Goal: Check status: Check status

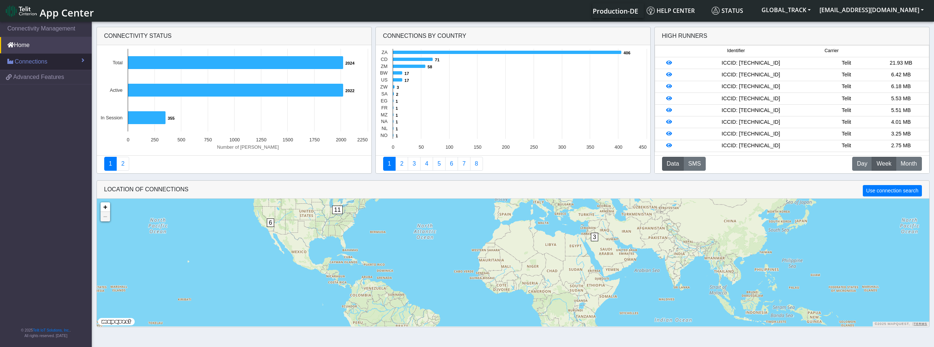
click at [40, 62] on span "Connections" at bounding box center [31, 61] width 33 height 9
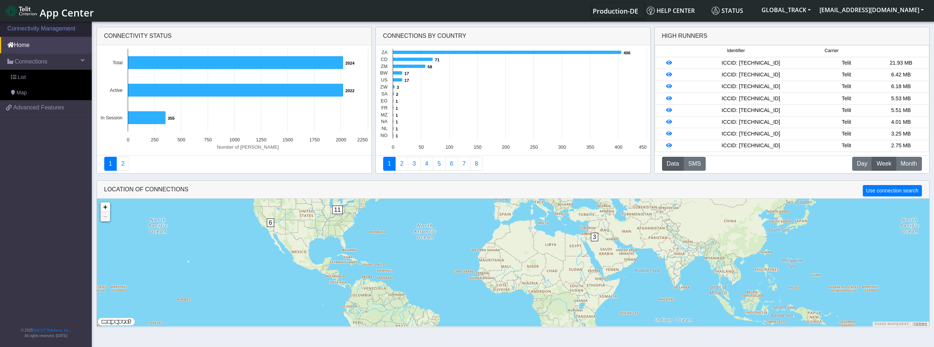
click at [36, 30] on link "Connectivity Management" at bounding box center [46, 29] width 92 height 16
click at [27, 45] on link "Home" at bounding box center [46, 45] width 92 height 16
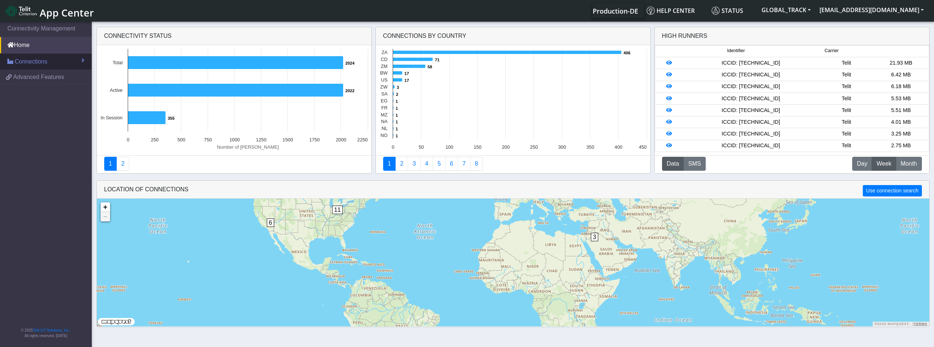
click at [80, 61] on link "Connections" at bounding box center [46, 62] width 92 height 16
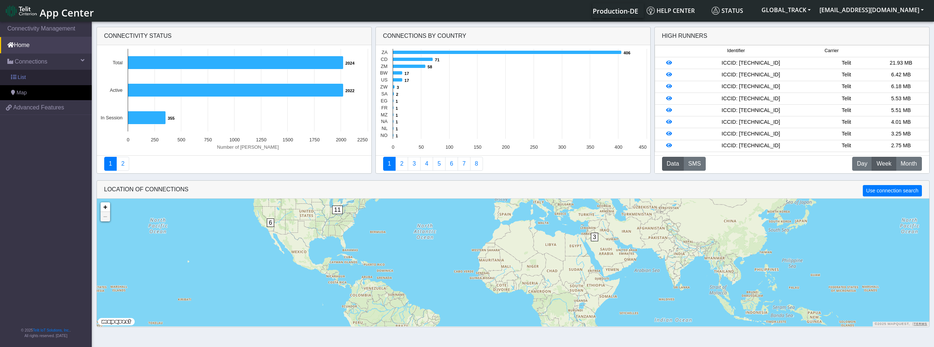
click at [18, 77] on span "List" at bounding box center [22, 77] width 8 height 8
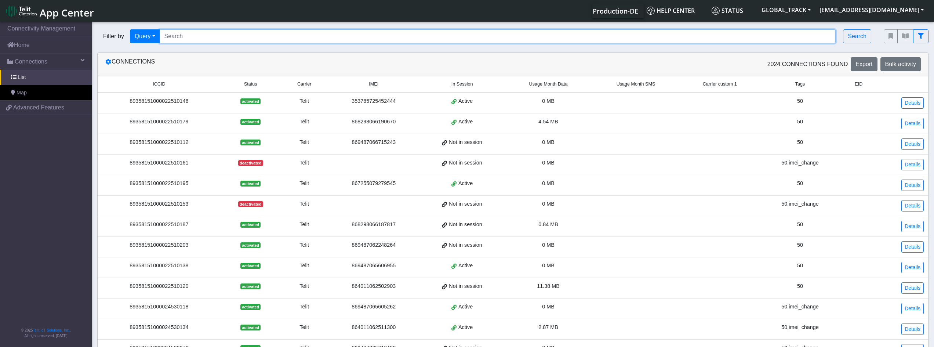
click at [183, 36] on input "Search..." at bounding box center [498, 36] width 676 height 14
paste input "89358151000024530795"
type input "89358151000024530795"
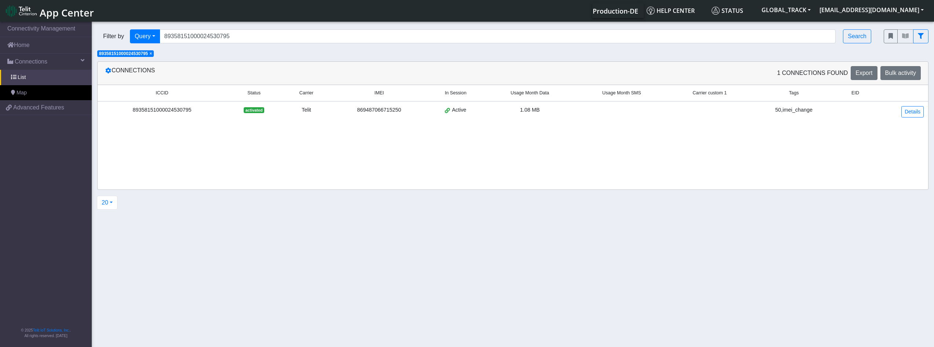
click at [169, 109] on div "89358151000024530795" at bounding box center [162, 110] width 120 height 8
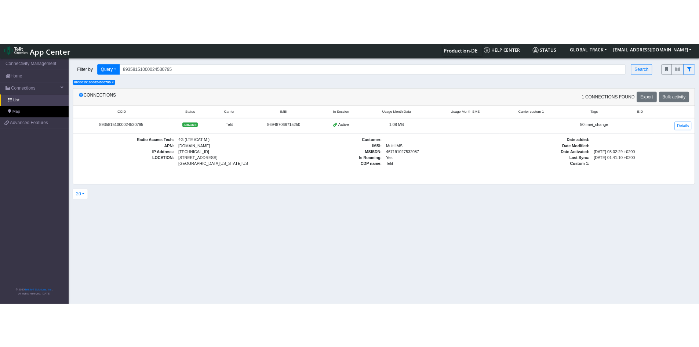
scroll to position [3, 0]
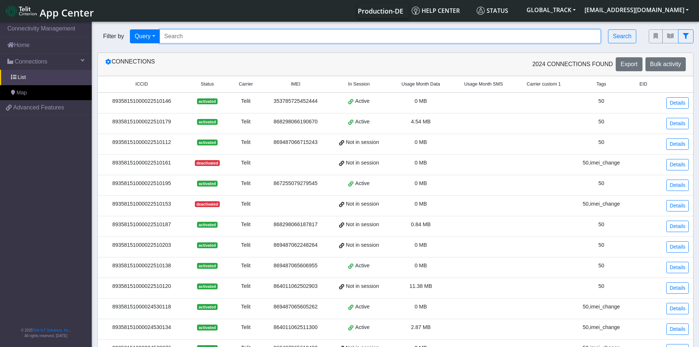
click at [191, 38] on input "Search..." at bounding box center [381, 36] width 442 height 14
paste input "89358151000024530753"
type input "89358151000024530753"
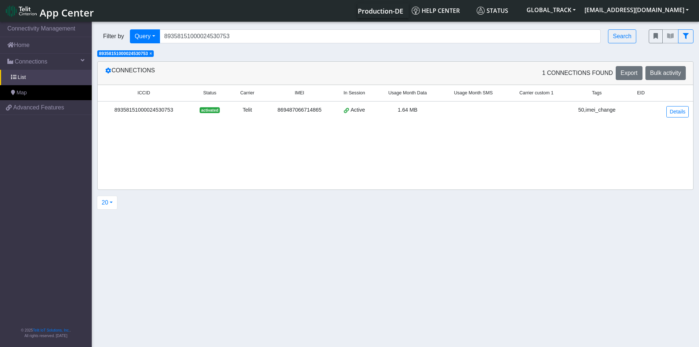
click at [159, 111] on div "89358151000024530753" at bounding box center [144, 110] width 84 height 8
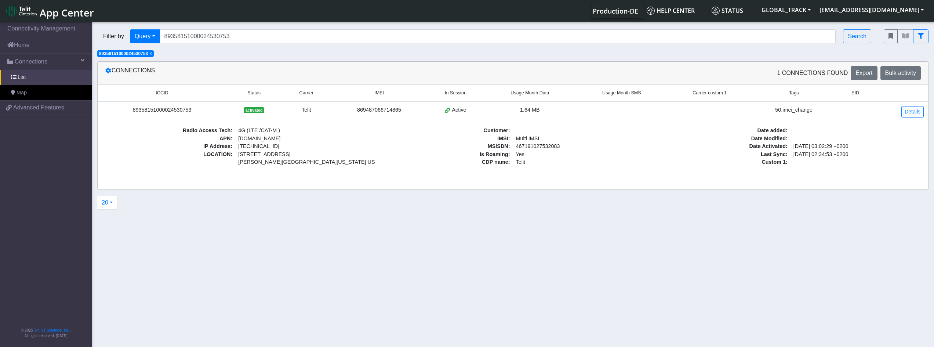
click at [282, 114] on td "activated" at bounding box center [253, 111] width 55 height 21
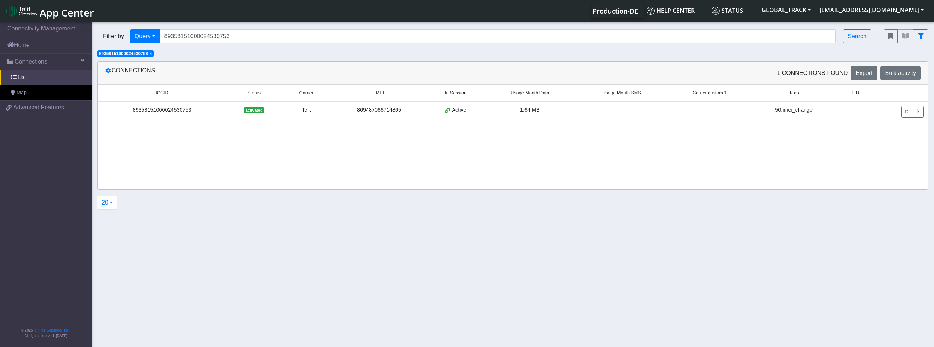
click at [285, 113] on td "Telit" at bounding box center [307, 111] width 50 height 21
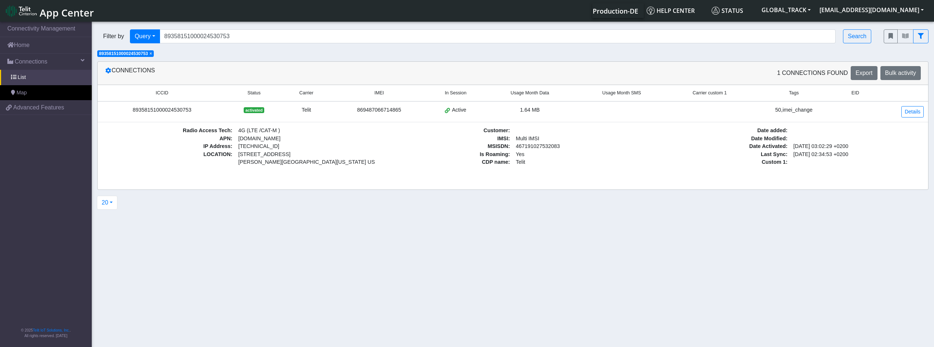
click at [426, 112] on td "869487066714865" at bounding box center [379, 111] width 96 height 21
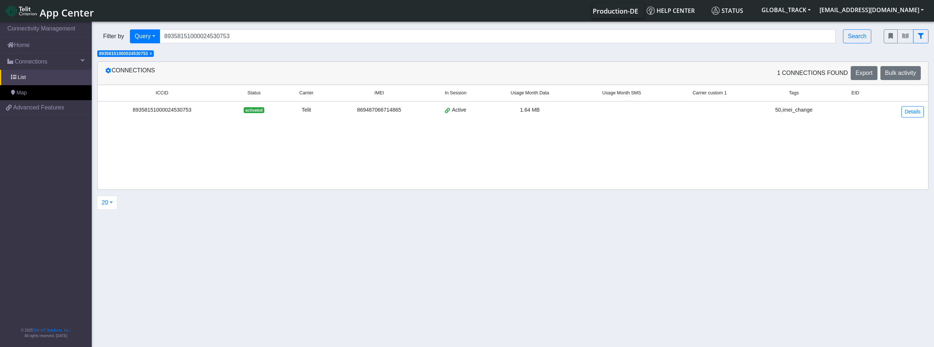
click at [426, 112] on td "869487066714865" at bounding box center [379, 111] width 96 height 21
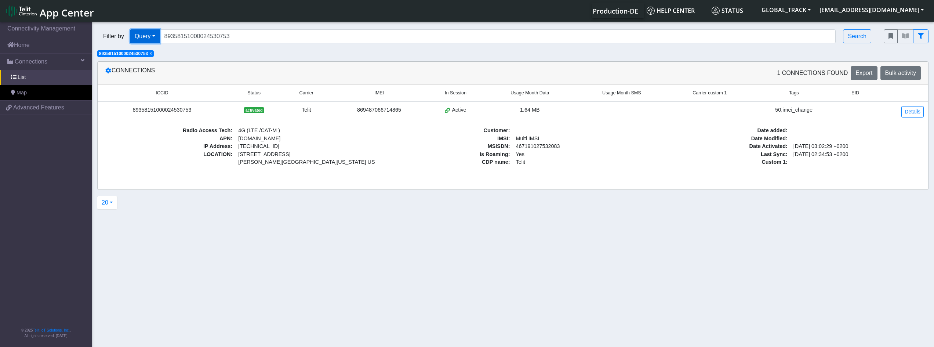
click at [153, 35] on button "Query" at bounding box center [145, 36] width 30 height 14
